Goal: Transaction & Acquisition: Subscribe to service/newsletter

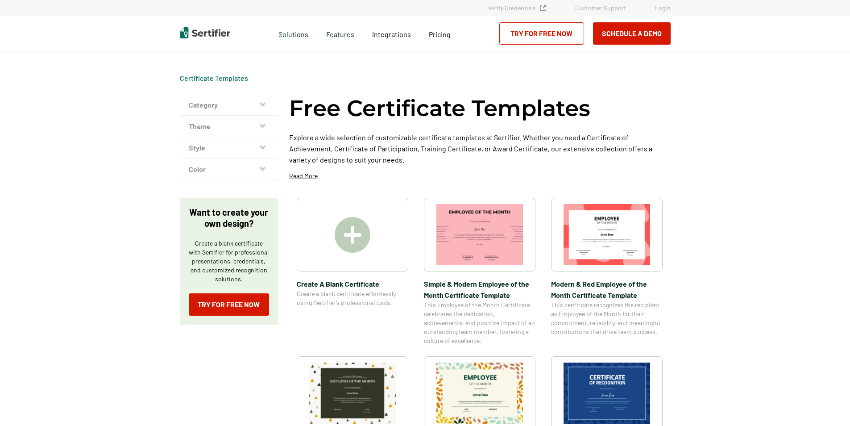
scroll to position [89, 0]
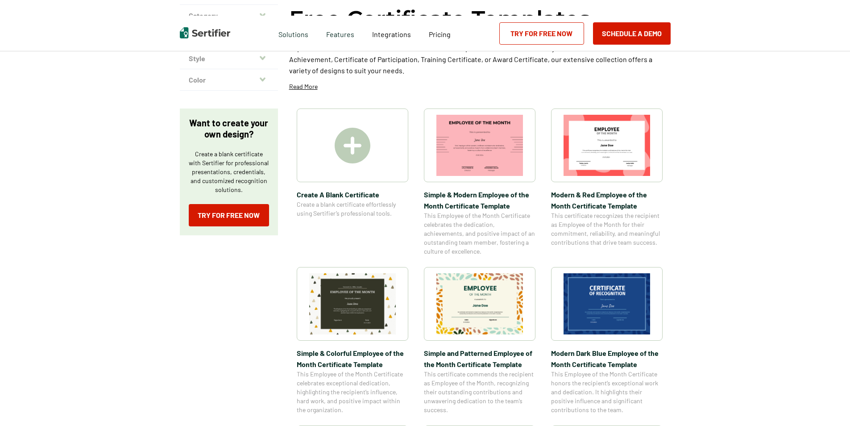
click at [357, 146] on img at bounding box center [353, 146] width 36 height 36
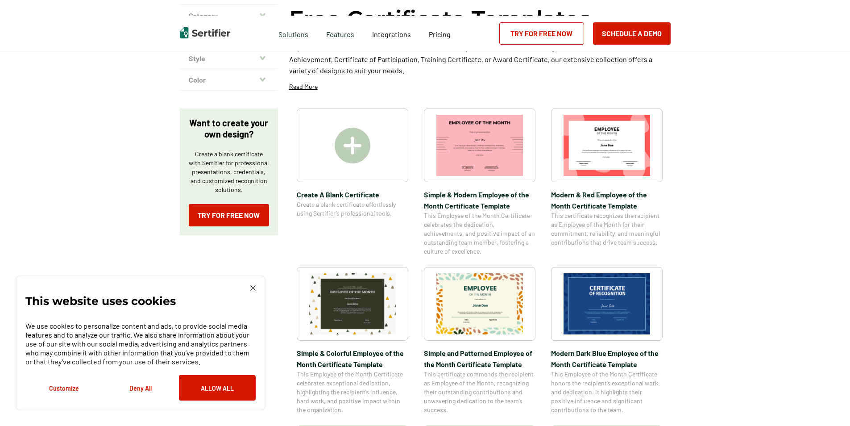
click at [357, 146] on img at bounding box center [353, 146] width 36 height 36
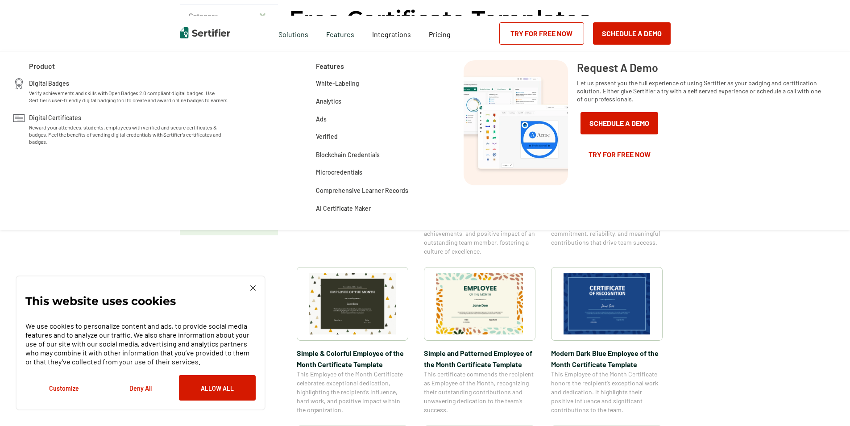
click at [158, 32] on div "Product Digital Badges Verify achievements and skills with Open Badges 2.0 comp…" at bounding box center [425, 34] width 850 height 36
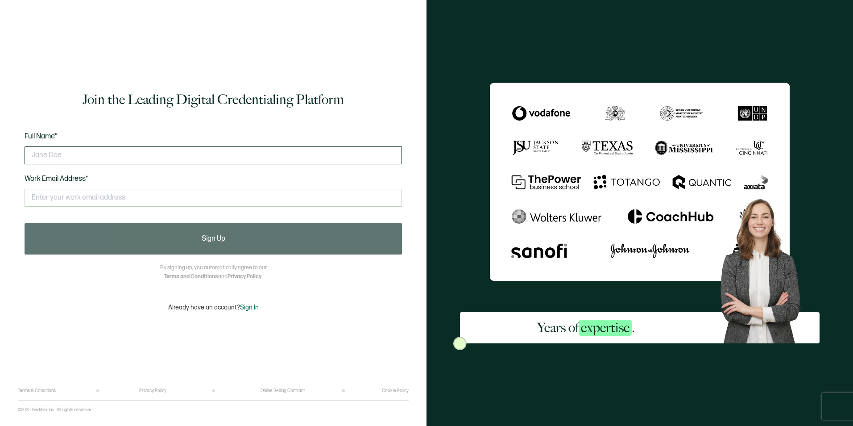
click at [95, 157] on input "text" at bounding box center [213, 155] width 377 height 18
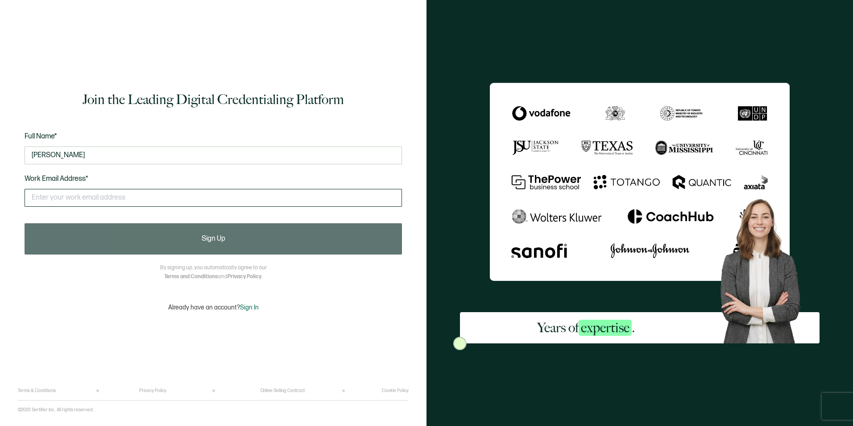
type input "Ryan Ostler"
click at [71, 202] on input "text" at bounding box center [213, 198] width 377 height 18
type input "rostler@northstarbhmn.com"
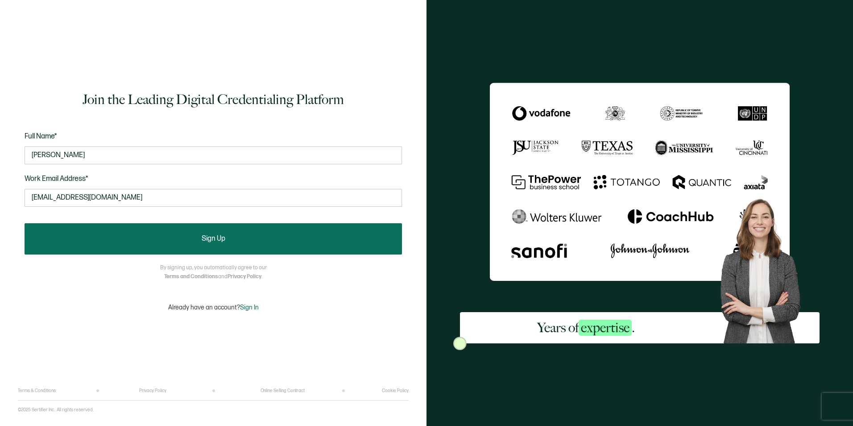
click at [207, 243] on button "Sign Up" at bounding box center [213, 238] width 377 height 31
